Goal: Navigation & Orientation: Find specific page/section

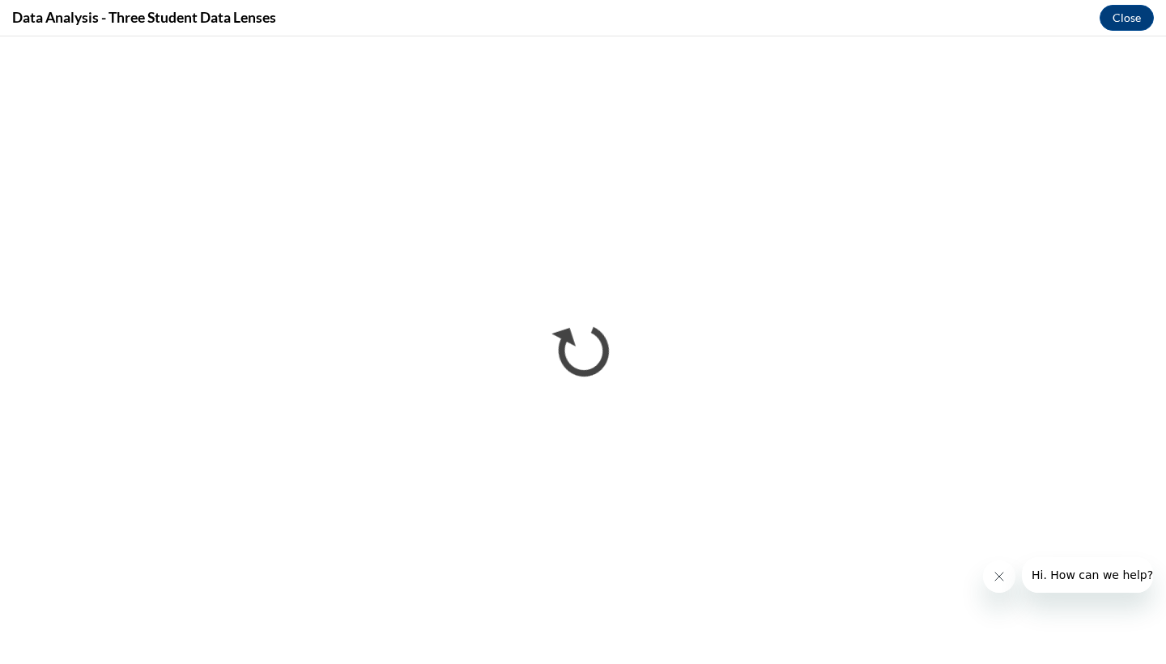
scroll to position [885, 0]
click at [1119, 21] on button "Close" at bounding box center [1126, 18] width 54 height 26
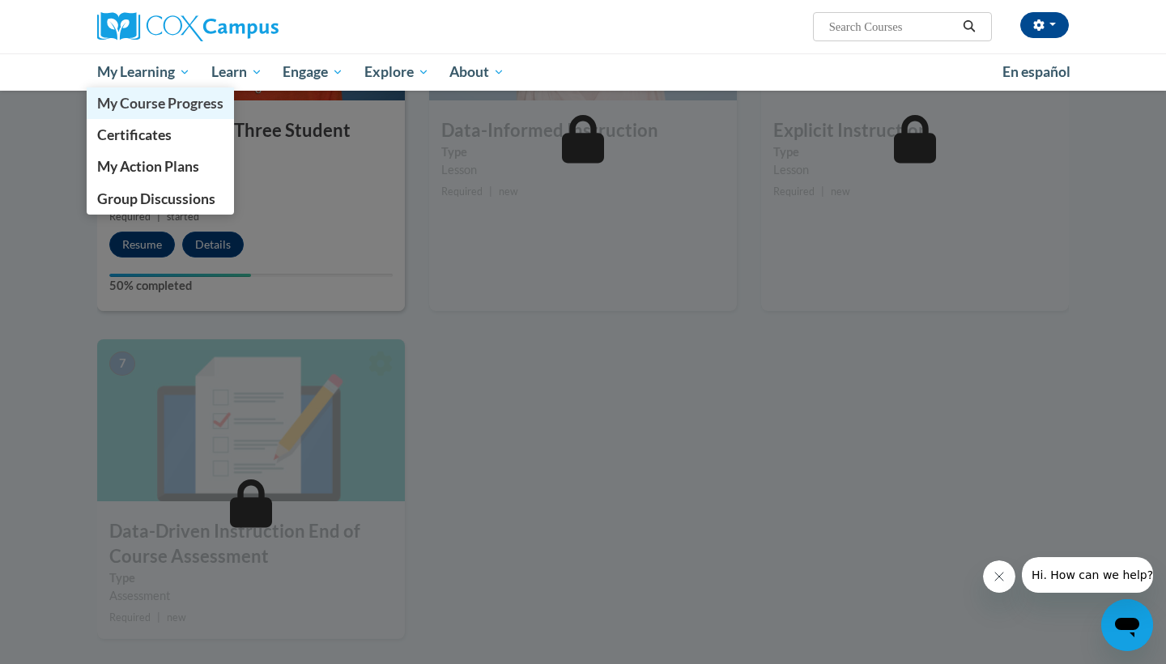
click at [168, 104] on span "My Course Progress" at bounding box center [160, 103] width 126 height 17
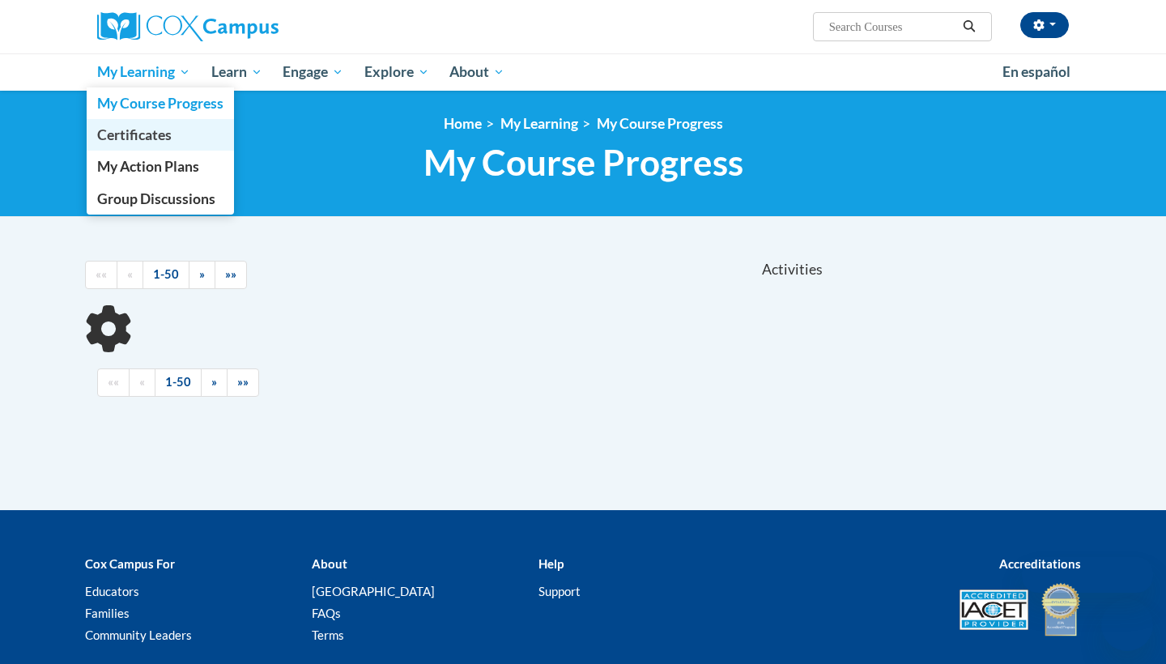
click at [172, 141] on span "Certificates" at bounding box center [134, 134] width 74 height 17
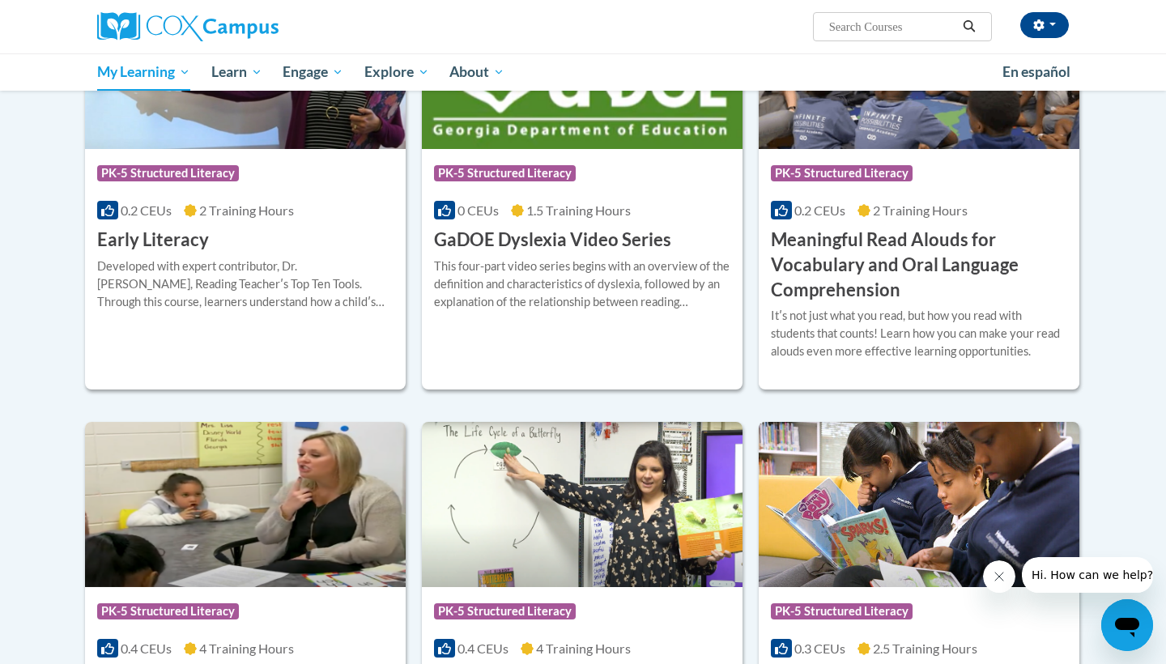
scroll to position [398, 0]
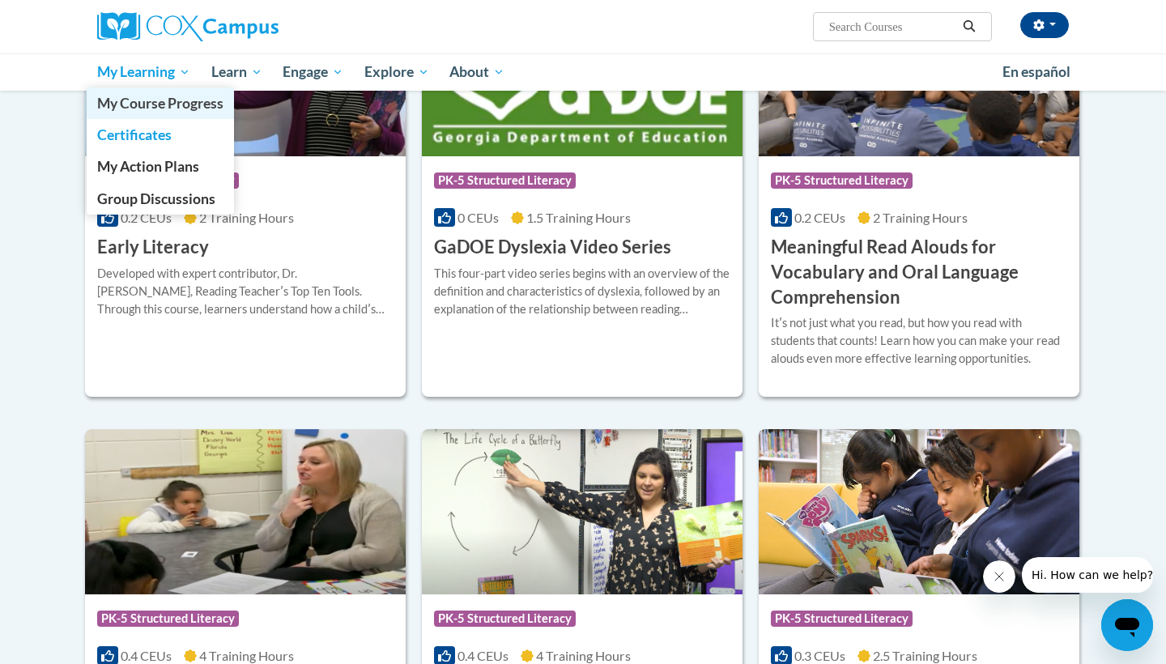
click at [178, 97] on span "My Course Progress" at bounding box center [160, 103] width 126 height 17
